Goal: Information Seeking & Learning: Check status

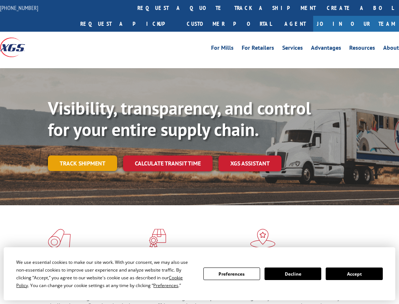
click at [97, 165] on link "Track shipment" at bounding box center [82, 163] width 69 height 15
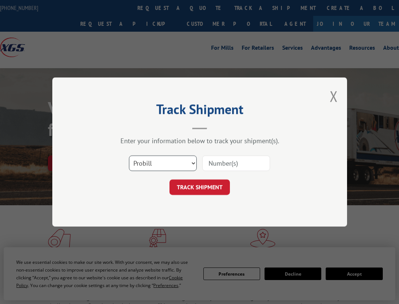
select select "bol"
click at [219, 167] on input at bounding box center [236, 163] width 68 height 15
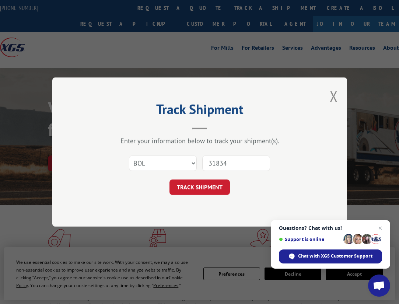
type input "318340"
click at [199, 187] on button "TRACK SHIPMENT" at bounding box center [200, 187] width 60 height 15
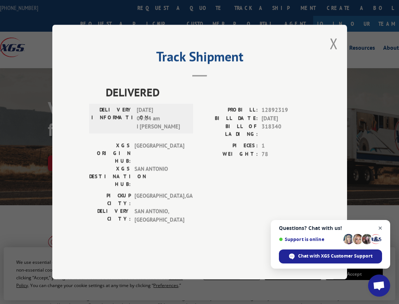
click at [382, 226] on span "Close chat" at bounding box center [380, 228] width 9 height 9
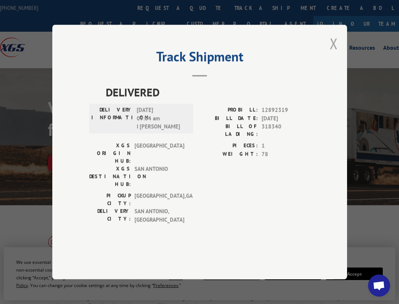
click at [332, 53] on button "Close modal" at bounding box center [334, 44] width 8 height 20
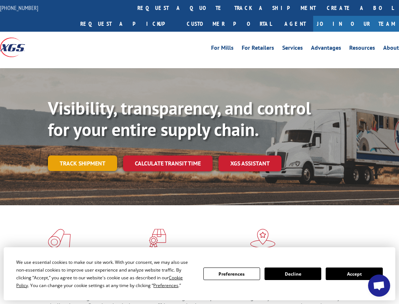
click at [97, 160] on link "Track shipment" at bounding box center [82, 163] width 69 height 15
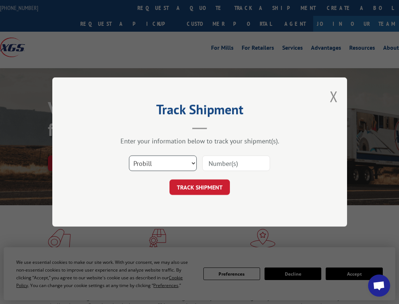
select select "bol"
click at [231, 165] on input at bounding box center [236, 163] width 68 height 15
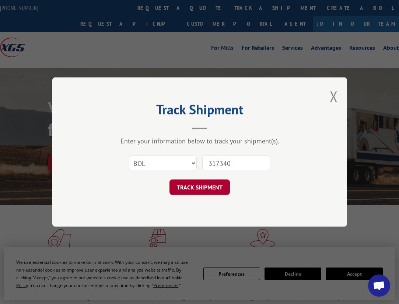
type input "317340"
click at [198, 187] on button "TRACK SHIPMENT" at bounding box center [200, 187] width 60 height 15
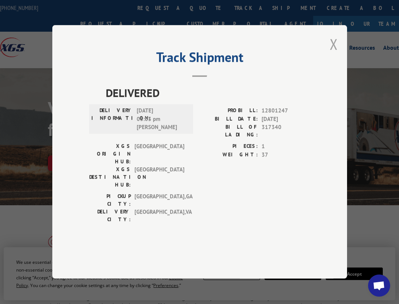
click at [337, 54] on button "Close modal" at bounding box center [334, 44] width 8 height 20
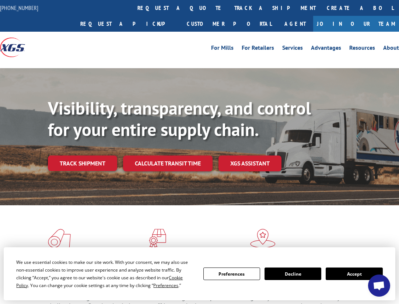
scroll to position [82, 0]
